Goal: Task Accomplishment & Management: Manage account settings

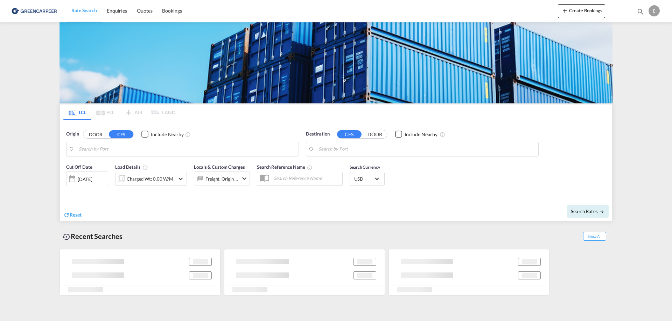
type input "[GEOGRAPHIC_DATA], NOOSL"
type input "Busan, KRPUS"
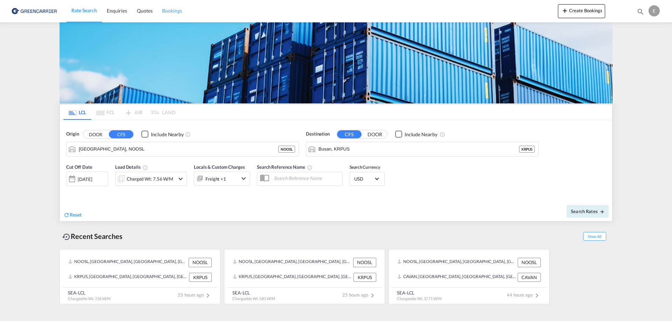
click at [172, 9] on span "Bookings" at bounding box center [172, 11] width 20 height 6
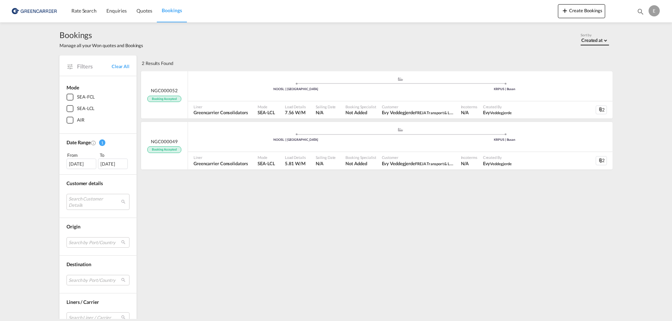
click at [589, 35] on md-select-value "Created at" at bounding box center [594, 40] width 28 height 10
click at [589, 36] on md-option "Created at" at bounding box center [597, 40] width 48 height 17
click at [85, 164] on div "[DATE]" at bounding box center [81, 164] width 30 height 10
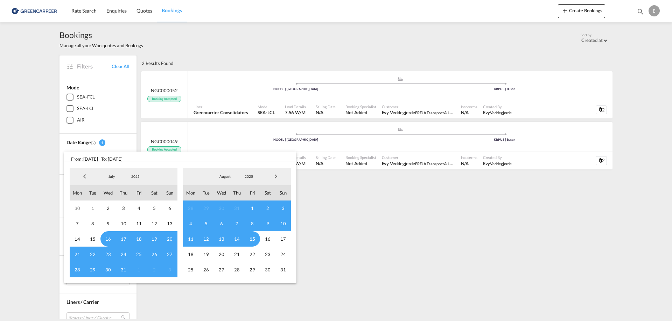
click at [351, 241] on md-backdrop at bounding box center [336, 160] width 672 height 321
